Goal: Information Seeking & Learning: Learn about a topic

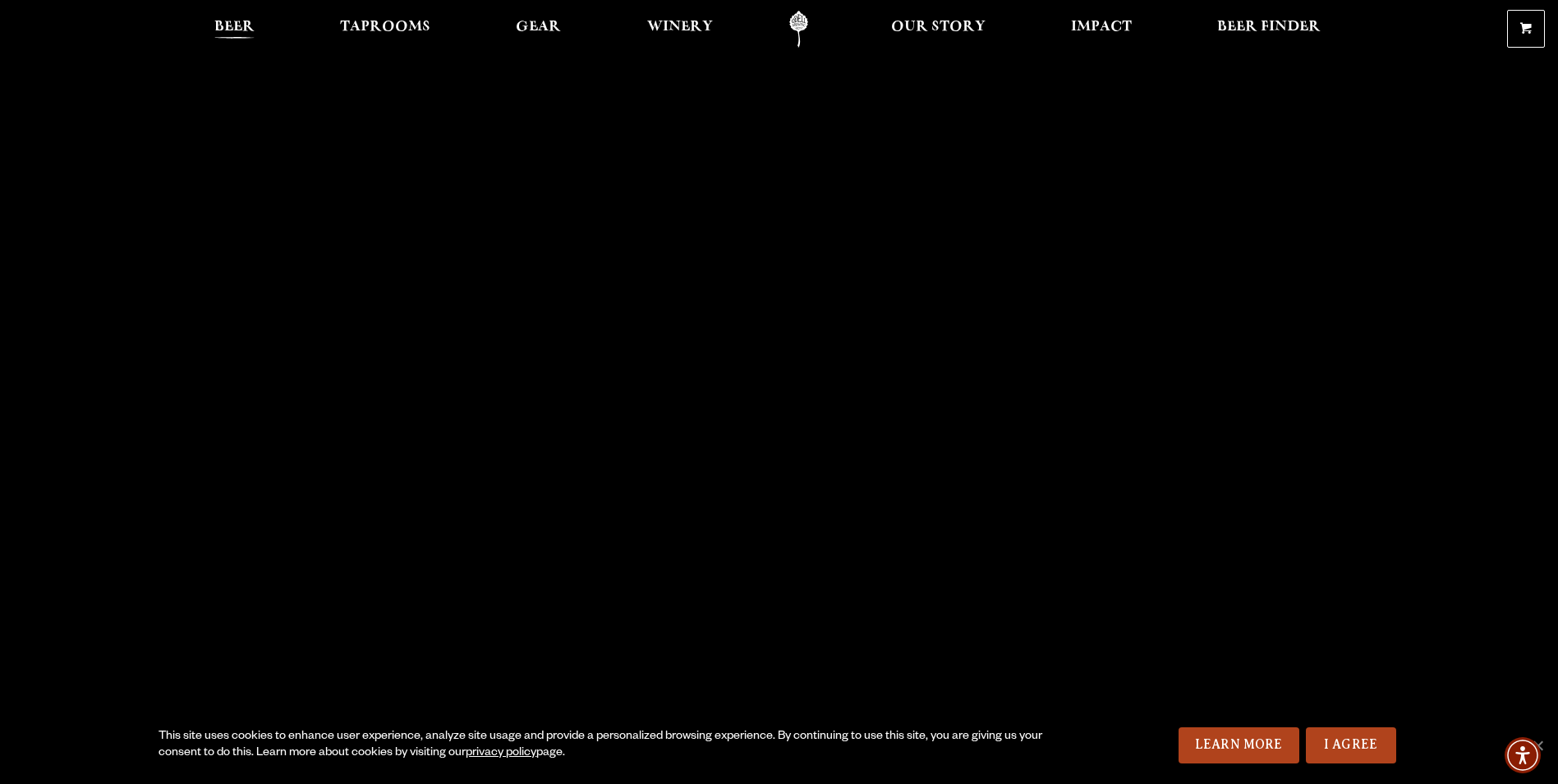
click at [233, 21] on span "Beer" at bounding box center [234, 27] width 40 height 13
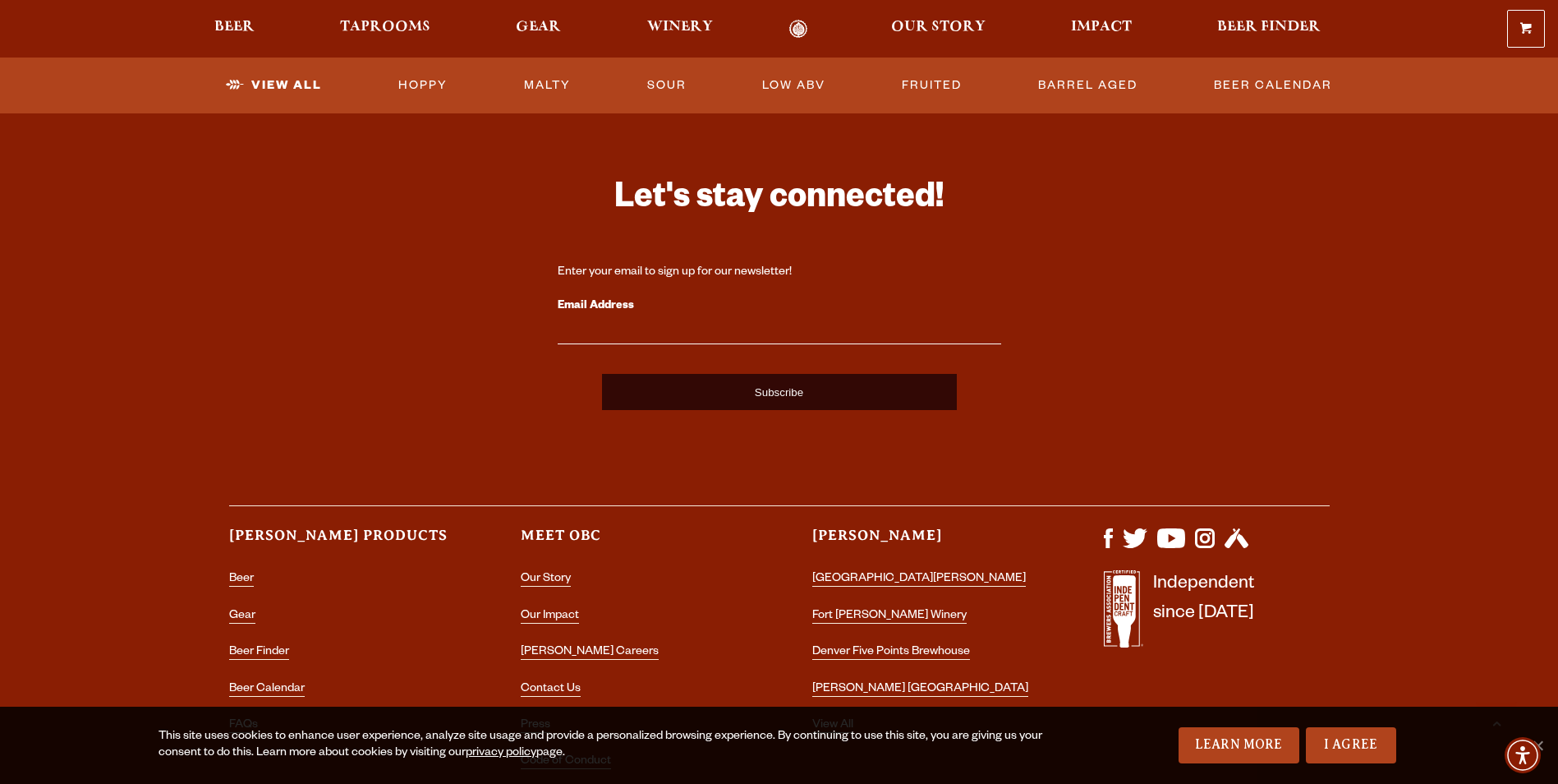
scroll to position [4106, 0]
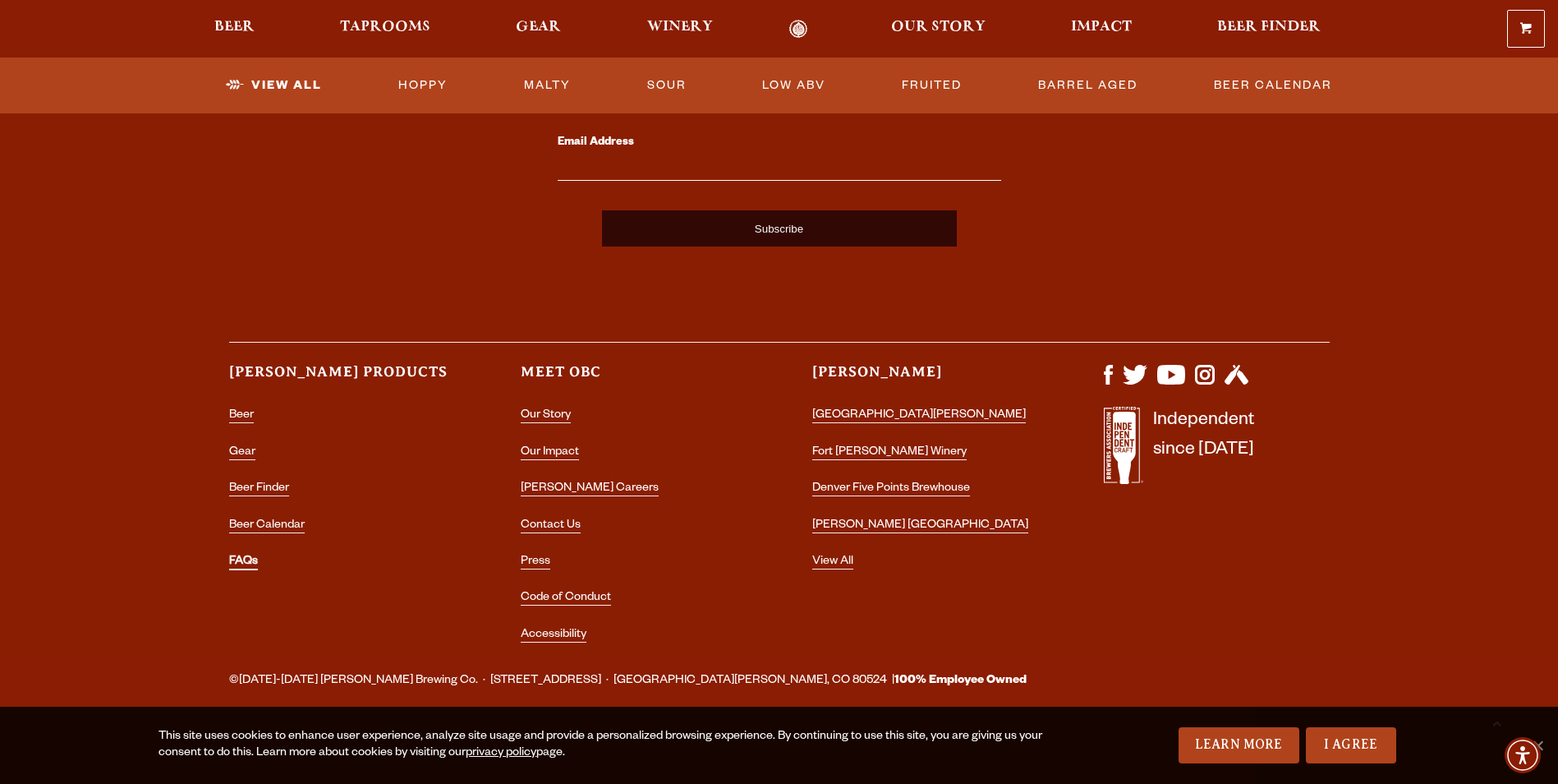
click at [236, 561] on link "FAQs" at bounding box center [243, 562] width 29 height 15
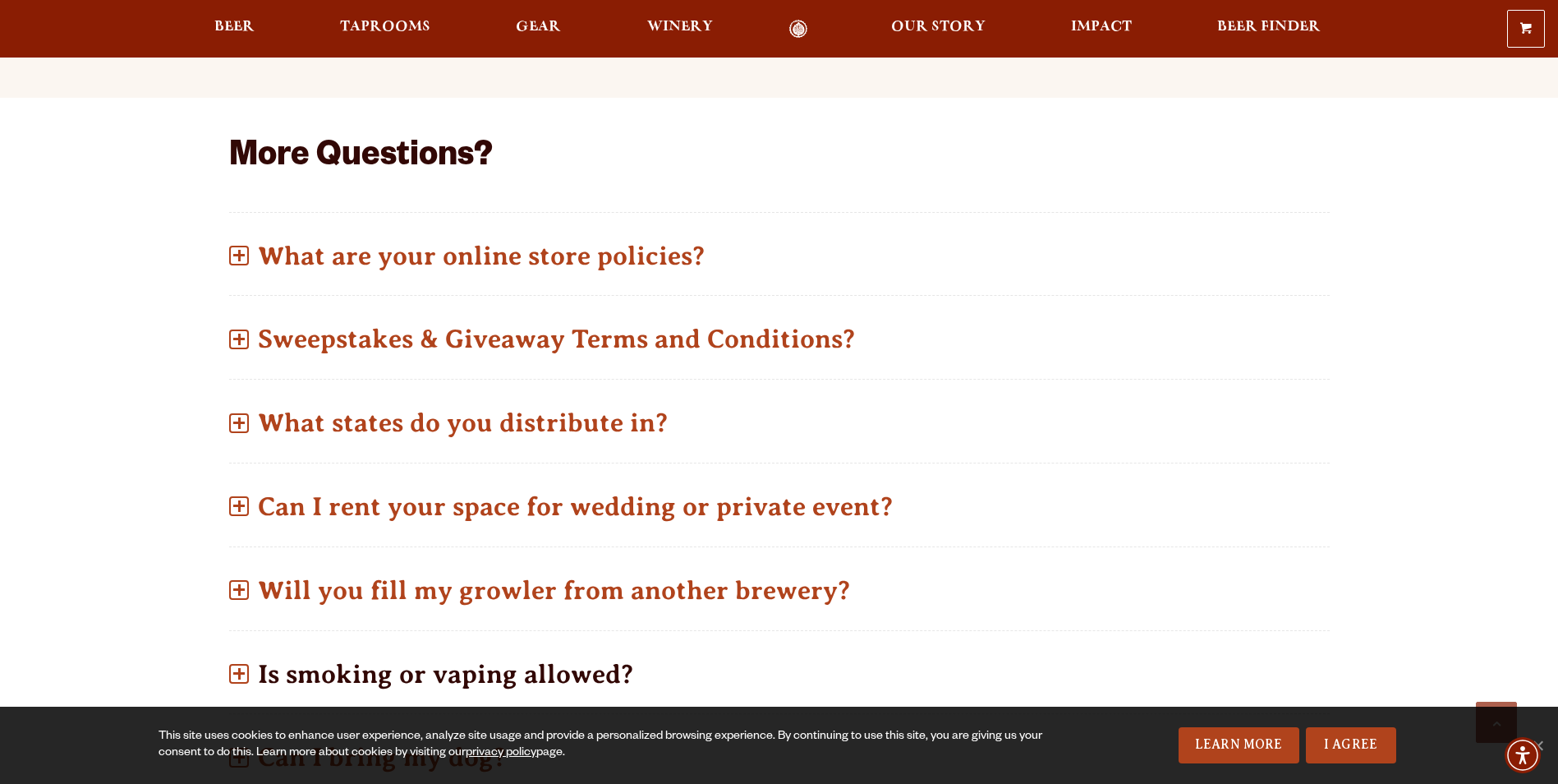
scroll to position [739, 0]
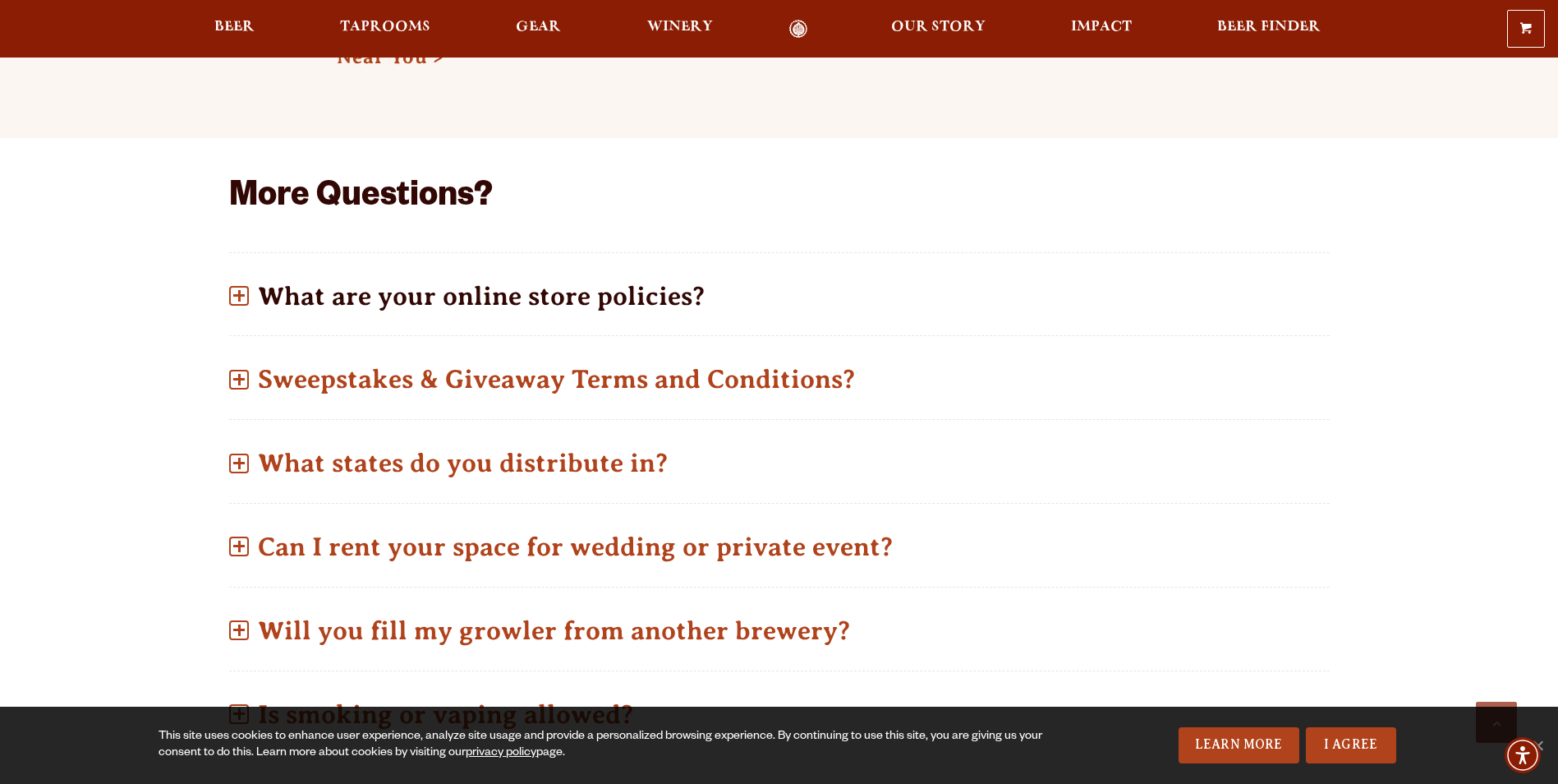
click at [245, 297] on span at bounding box center [239, 296] width 20 height 20
